Goal: Information Seeking & Learning: Learn about a topic

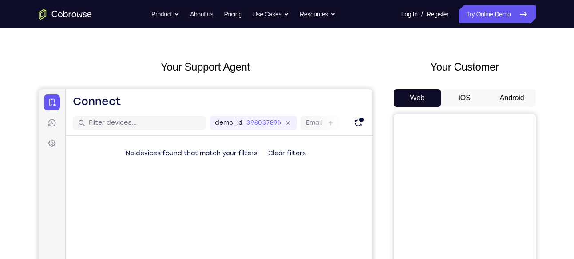
scroll to position [27, 0]
click at [512, 85] on div "Your Customer Web iOS Android" at bounding box center [465, 223] width 142 height 328
click at [512, 94] on button "Android" at bounding box center [511, 98] width 47 height 18
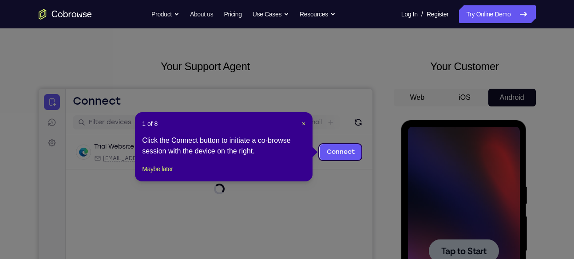
scroll to position [0, 0]
click at [446, 177] on icon at bounding box center [290, 129] width 581 height 259
click at [183, 174] on footer "Maybe later" at bounding box center [223, 169] width 163 height 11
drag, startPoint x: 172, startPoint y: 180, endPoint x: 300, endPoint y: 3, distance: 218.8
click at [172, 174] on button "Maybe later" at bounding box center [157, 169] width 31 height 11
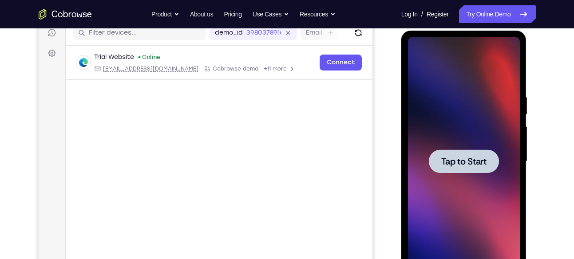
scroll to position [118, 0]
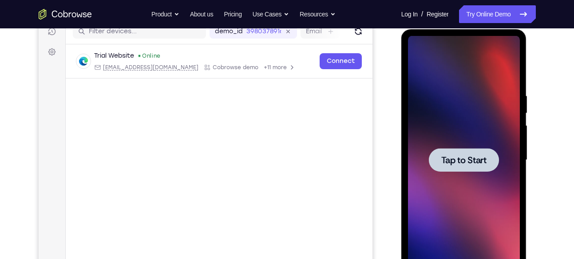
click at [447, 151] on div at bounding box center [464, 160] width 70 height 24
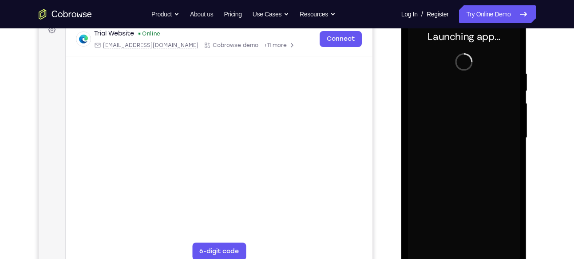
scroll to position [147, 0]
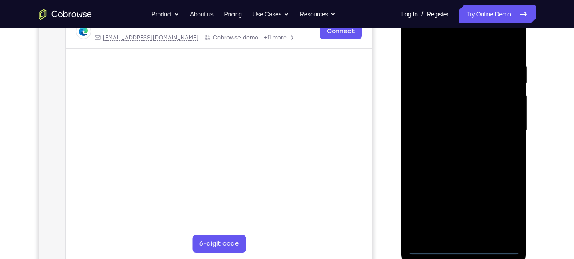
click at [467, 249] on div at bounding box center [464, 130] width 112 height 249
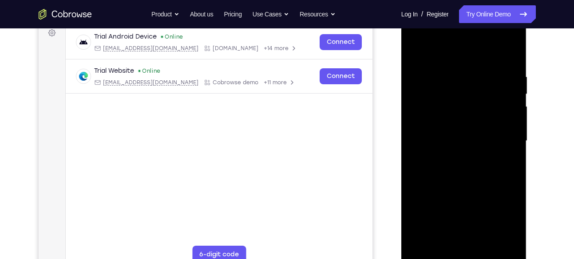
click at [497, 220] on div at bounding box center [464, 141] width 112 height 249
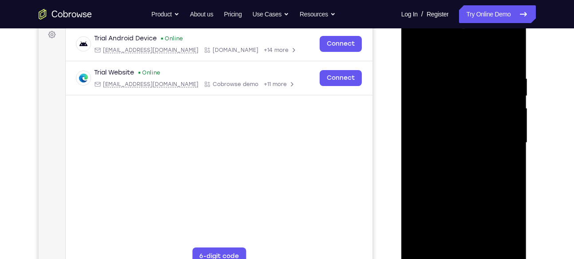
scroll to position [134, 0]
click at [443, 55] on div at bounding box center [464, 143] width 112 height 249
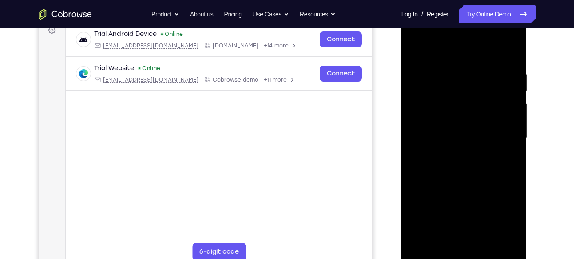
scroll to position [140, 0]
click at [498, 133] on div at bounding box center [464, 138] width 112 height 249
click at [454, 154] on div at bounding box center [464, 138] width 112 height 249
click at [456, 133] on div at bounding box center [464, 138] width 112 height 249
click at [463, 123] on div at bounding box center [464, 138] width 112 height 249
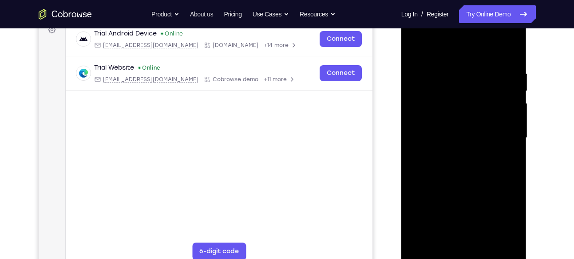
click at [462, 136] on div at bounding box center [464, 138] width 112 height 249
click at [462, 165] on div at bounding box center [464, 138] width 112 height 249
click at [461, 160] on div at bounding box center [464, 138] width 112 height 249
click at [463, 169] on div at bounding box center [464, 138] width 112 height 249
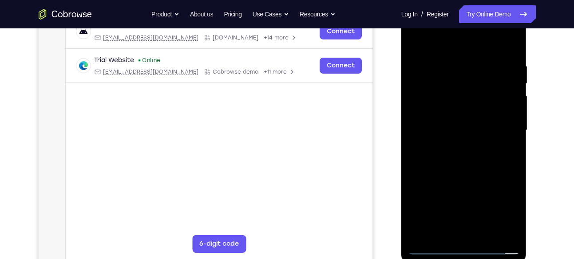
scroll to position [152, 0]
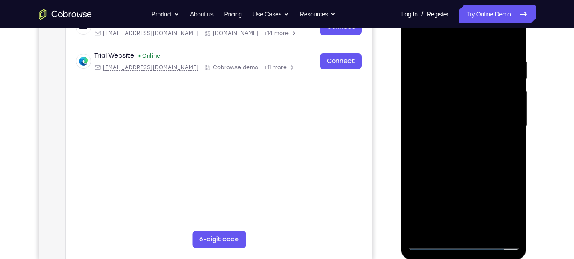
click at [493, 240] on div at bounding box center [464, 126] width 112 height 249
click at [494, 244] on div at bounding box center [464, 126] width 112 height 249
drag, startPoint x: 482, startPoint y: 186, endPoint x: 458, endPoint y: 40, distance: 147.5
click at [458, 40] on div at bounding box center [464, 126] width 112 height 249
click at [517, 153] on div at bounding box center [464, 126] width 112 height 249
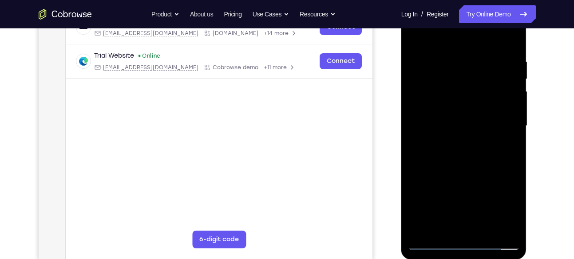
click at [505, 206] on div at bounding box center [464, 126] width 112 height 249
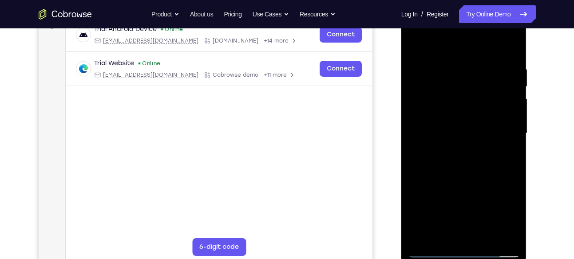
scroll to position [145, 0]
click at [471, 126] on div at bounding box center [464, 133] width 112 height 249
click at [469, 116] on div at bounding box center [464, 133] width 112 height 249
click at [462, 131] on div at bounding box center [464, 133] width 112 height 249
click at [468, 159] on div at bounding box center [464, 133] width 112 height 249
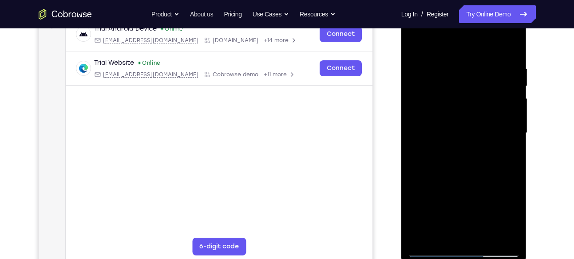
click at [466, 177] on div at bounding box center [464, 133] width 112 height 249
click at [474, 92] on div at bounding box center [464, 133] width 112 height 249
click at [458, 112] on div at bounding box center [464, 133] width 112 height 249
click at [475, 94] on div at bounding box center [464, 133] width 112 height 249
click at [457, 113] on div at bounding box center [464, 133] width 112 height 249
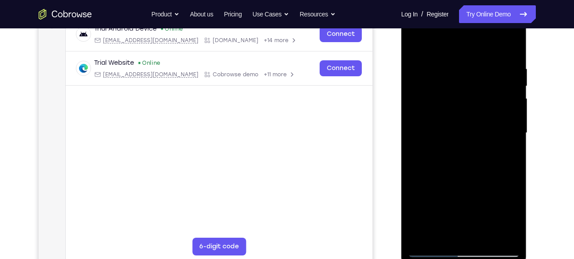
click at [470, 175] on div at bounding box center [464, 133] width 112 height 249
click at [444, 57] on div at bounding box center [464, 133] width 112 height 249
click at [508, 142] on div at bounding box center [464, 133] width 112 height 249
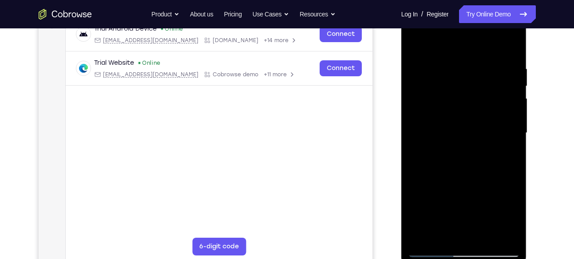
click at [420, 141] on div at bounding box center [464, 133] width 112 height 249
drag, startPoint x: 504, startPoint y: 132, endPoint x: 412, endPoint y: 150, distance: 94.1
click at [412, 150] on div at bounding box center [464, 133] width 112 height 249
click at [515, 151] on div at bounding box center [464, 133] width 112 height 249
click at [510, 149] on div at bounding box center [464, 133] width 112 height 249
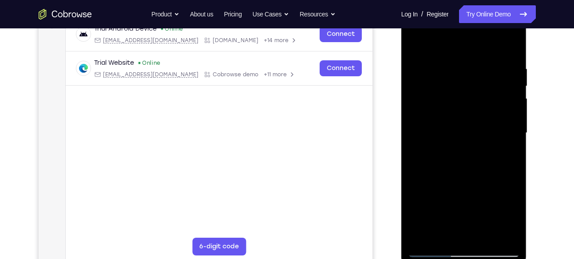
click at [510, 149] on div at bounding box center [464, 133] width 112 height 249
drag, startPoint x: 514, startPoint y: 135, endPoint x: 437, endPoint y: 141, distance: 77.4
click at [437, 141] on div at bounding box center [464, 133] width 112 height 249
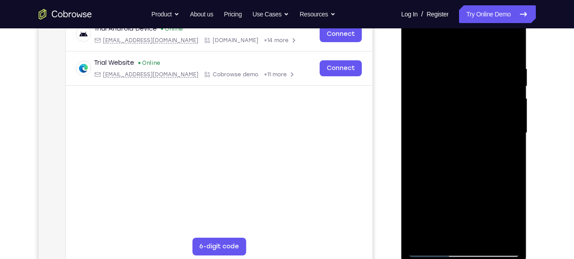
click at [516, 146] on div at bounding box center [464, 133] width 112 height 249
click at [514, 45] on div at bounding box center [464, 133] width 112 height 249
click at [482, 233] on div at bounding box center [464, 133] width 112 height 249
click at [466, 182] on div at bounding box center [464, 133] width 112 height 249
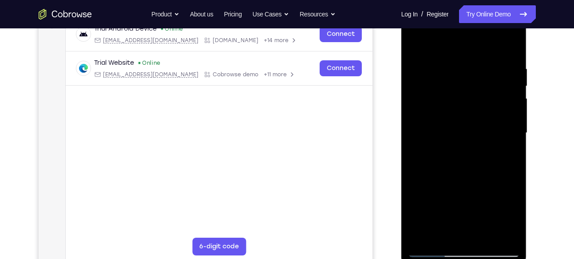
click at [419, 43] on div at bounding box center [464, 133] width 112 height 249
click at [513, 175] on div at bounding box center [464, 133] width 112 height 249
drag, startPoint x: 468, startPoint y: 197, endPoint x: 468, endPoint y: 147, distance: 49.7
click at [468, 147] on div at bounding box center [464, 133] width 112 height 249
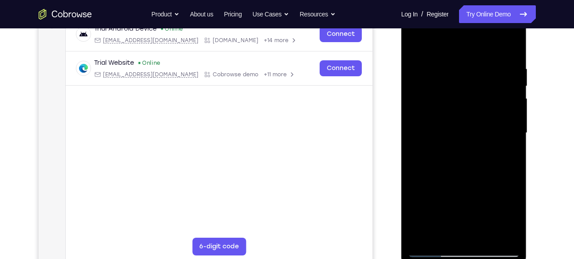
click at [414, 125] on div at bounding box center [464, 133] width 112 height 249
click at [414, 122] on div at bounding box center [464, 133] width 112 height 249
click at [415, 124] on div at bounding box center [464, 133] width 112 height 249
